Goal: Find specific page/section: Find specific page/section

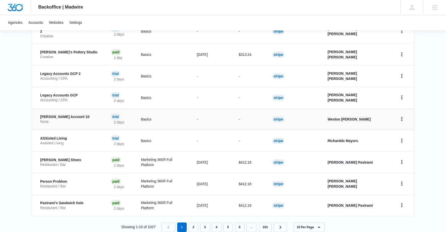
scroll to position [168, 0]
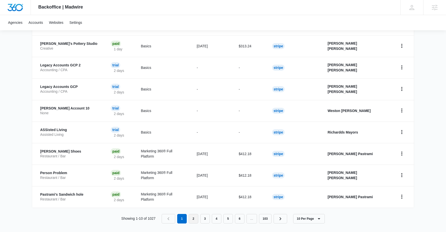
click at [195, 218] on link "2" at bounding box center [194, 219] width 10 height 10
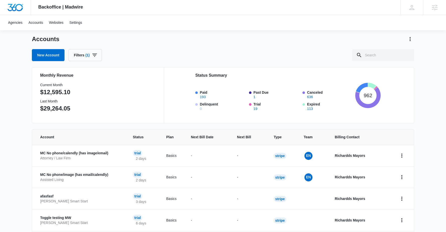
scroll to position [63, 0]
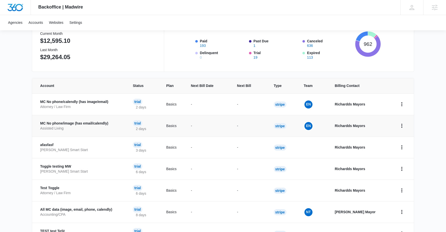
click at [86, 124] on p "MC No phone/image (has email/calendly)" at bounding box center [80, 123] width 81 height 5
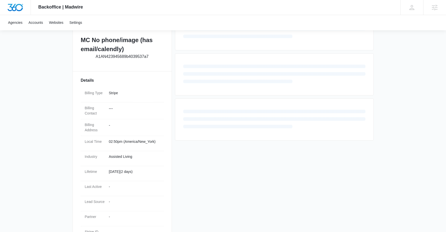
scroll to position [136, 0]
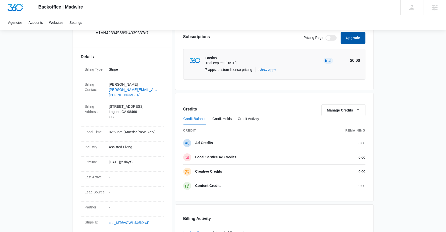
click at [346, 41] on button "Upgrade" at bounding box center [352, 38] width 25 height 12
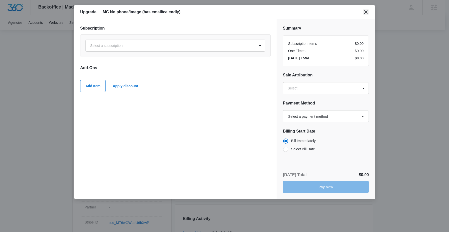
click at [368, 14] on icon "close" at bounding box center [366, 12] width 6 height 6
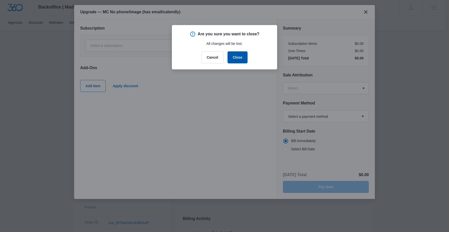
click at [235, 63] on div "Are you sure you want to close? All changes will be lost. Cancel Close" at bounding box center [224, 47] width 105 height 44
click at [235, 61] on button "Close" at bounding box center [238, 57] width 20 height 12
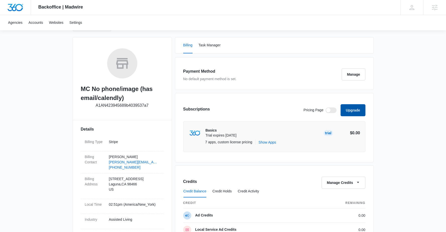
scroll to position [0, 0]
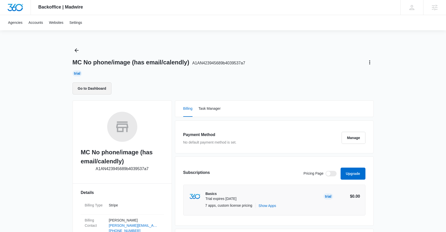
click at [93, 88] on button "Go to Dashboard" at bounding box center [91, 89] width 39 height 12
